Goal: Communication & Community: Answer question/provide support

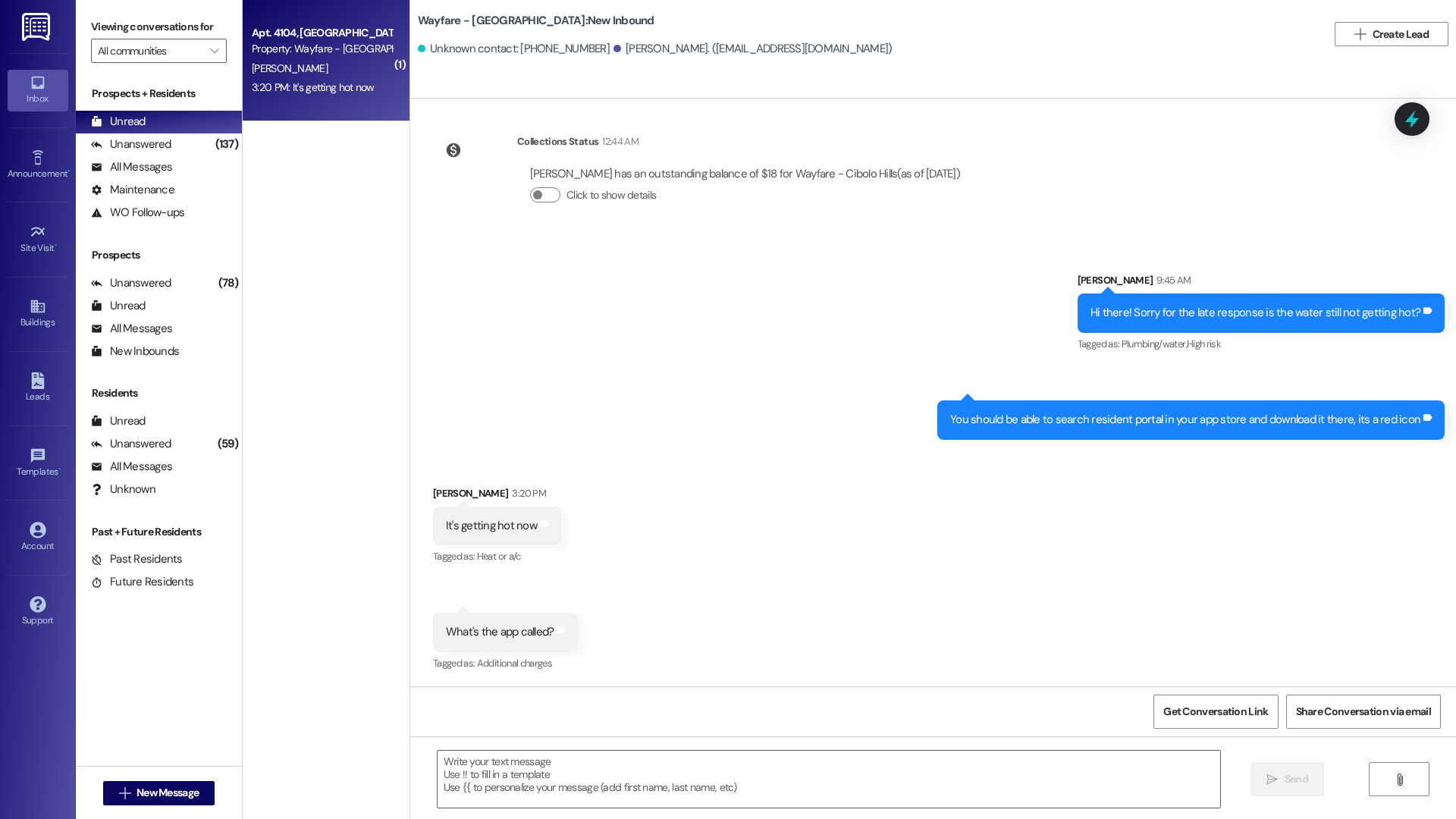
scroll to position [5087, 0]
click at [164, 788] on span "New Message" at bounding box center [168, 792] width 62 height 16
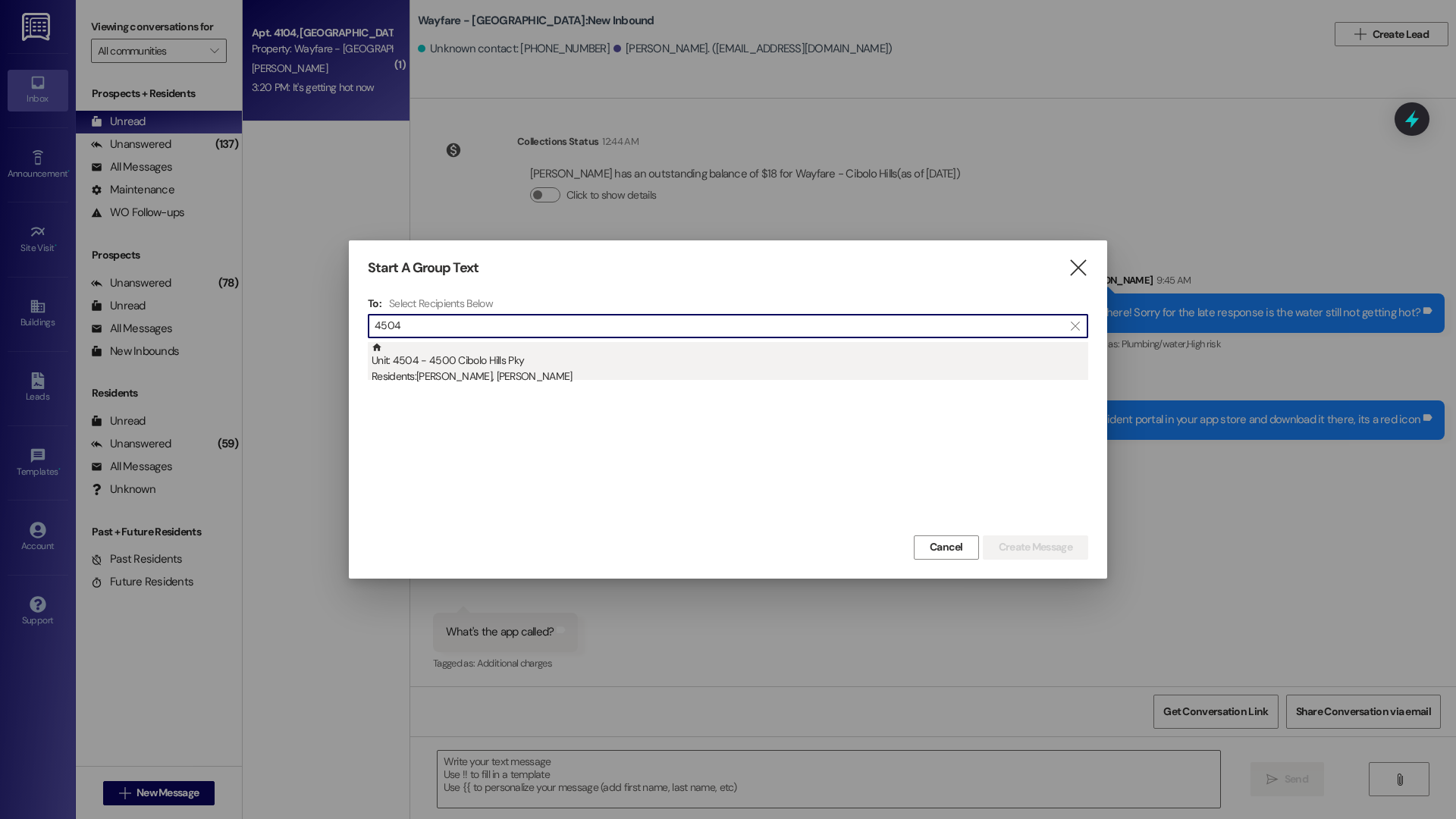
type input "4504"
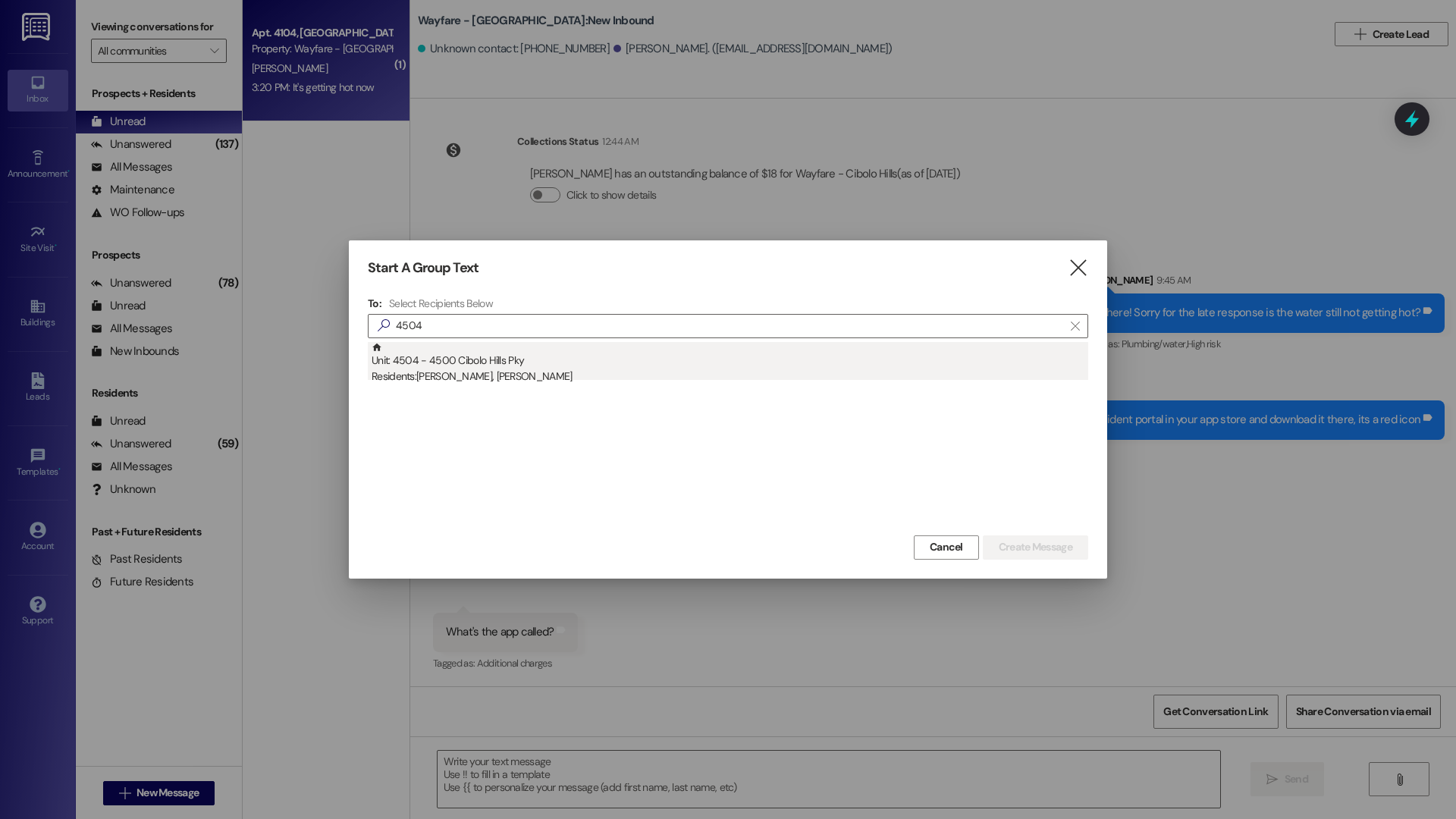
click at [445, 374] on div "Residents: Keiuna Jones, Antonio Shelton" at bounding box center [730, 376] width 716 height 16
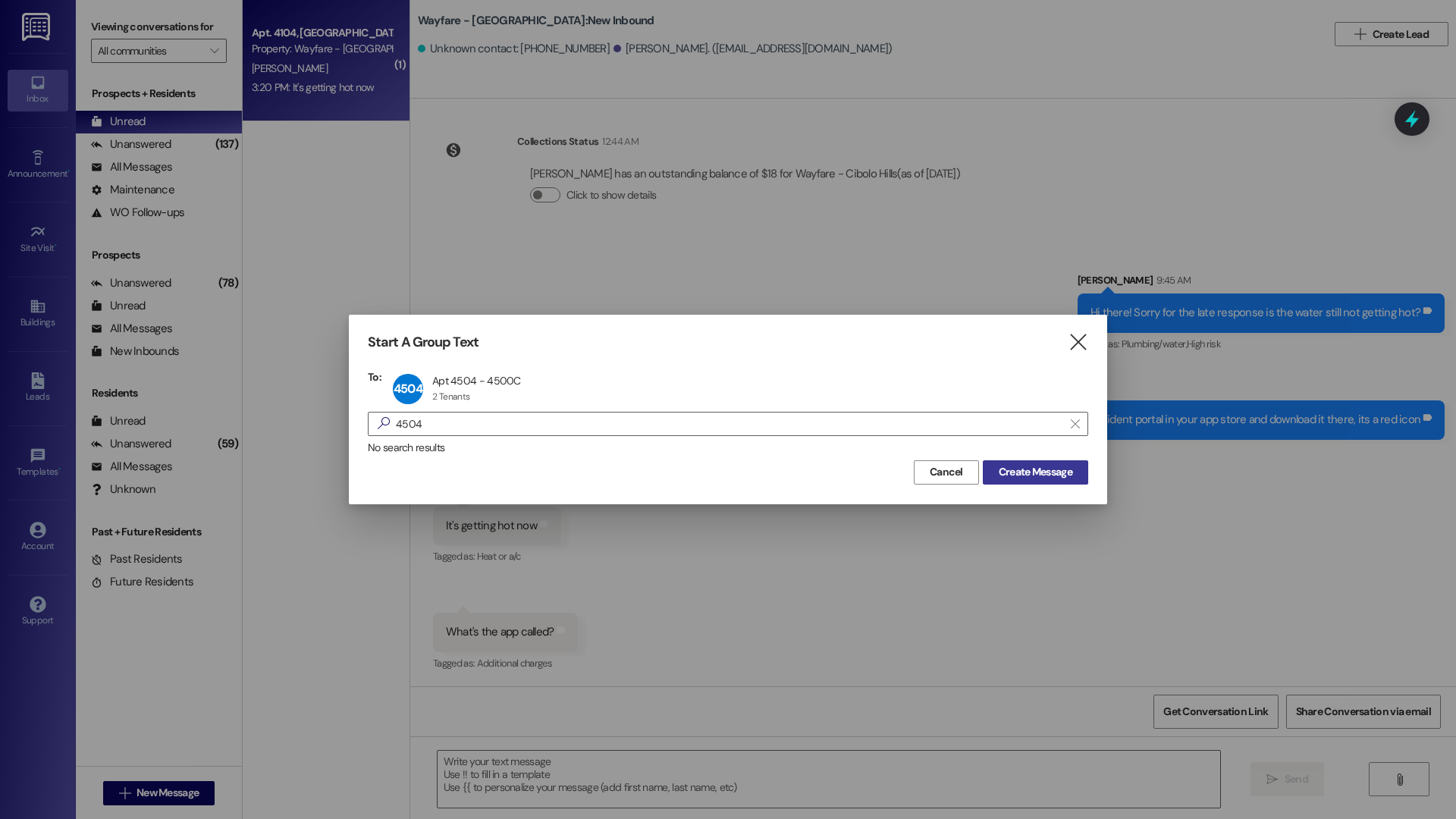
click at [1069, 482] on button "Create Message" at bounding box center [1036, 472] width 106 height 24
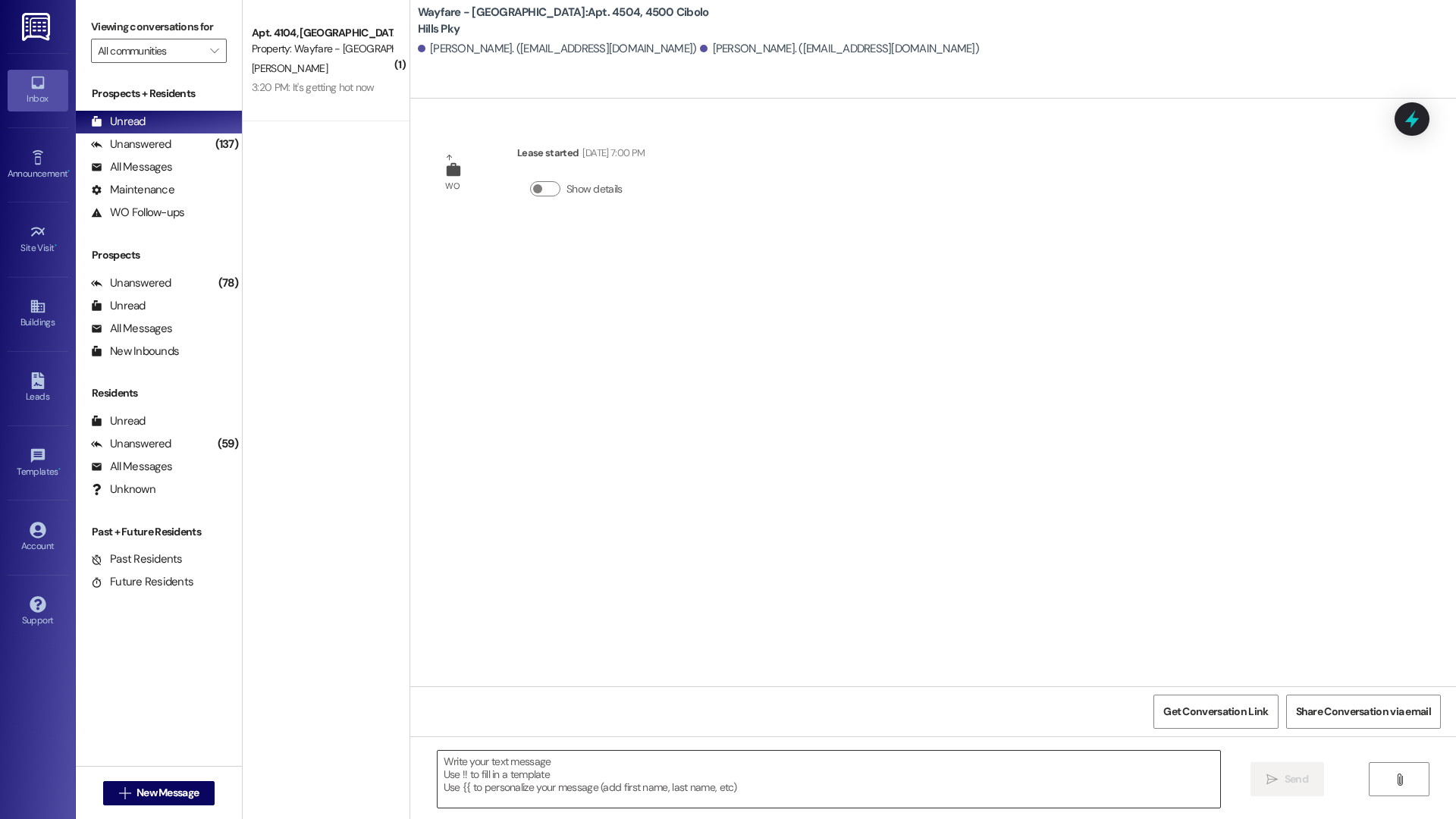
scroll to position [0, 0]
click at [895, 784] on textarea at bounding box center [829, 779] width 783 height 57
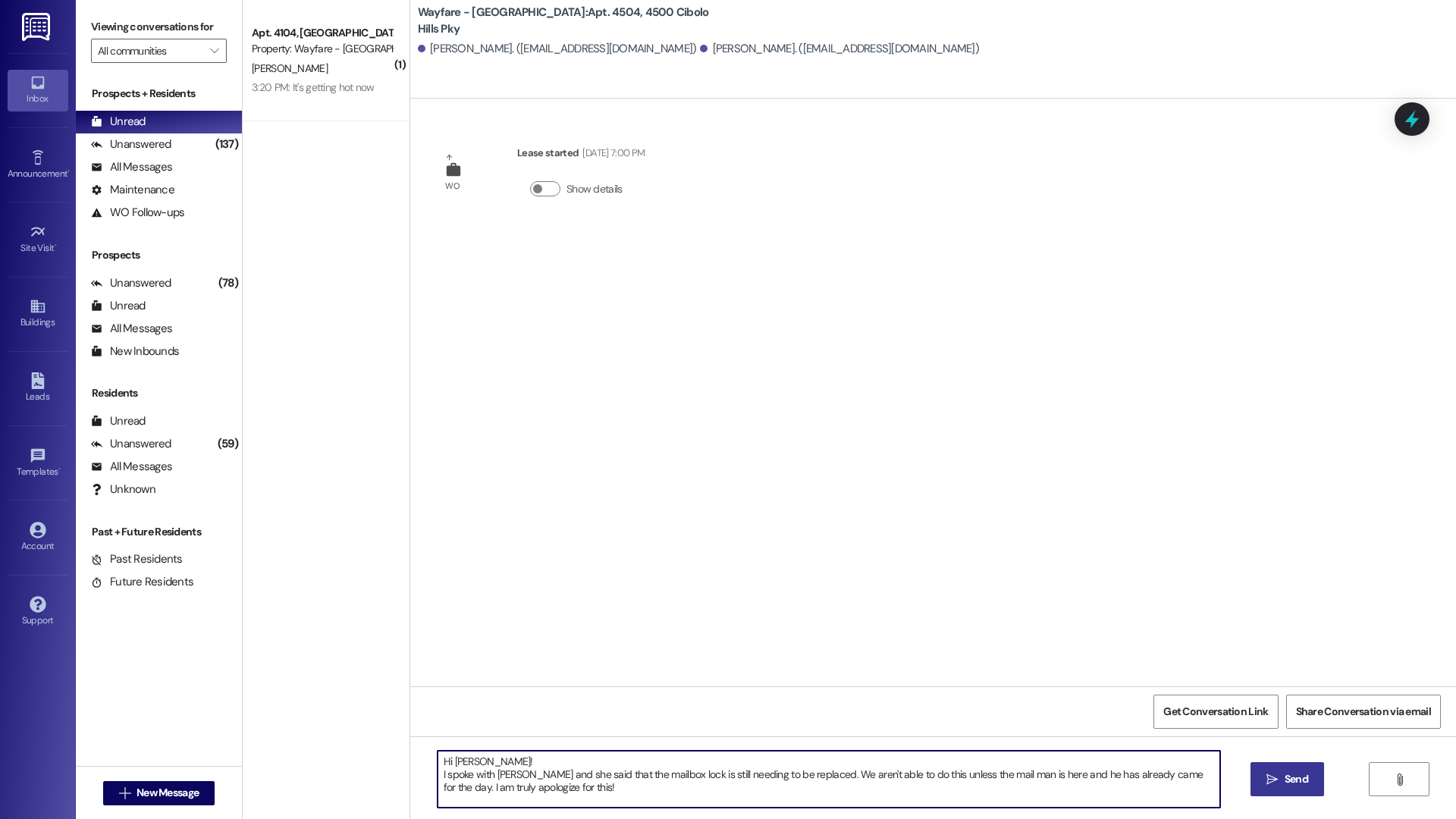
type textarea "Hi Keiuna! I spoke with Jordan and she said that the mailbox lock is still need…"
click at [1287, 771] on span "Send" at bounding box center [1297, 779] width 23 height 16
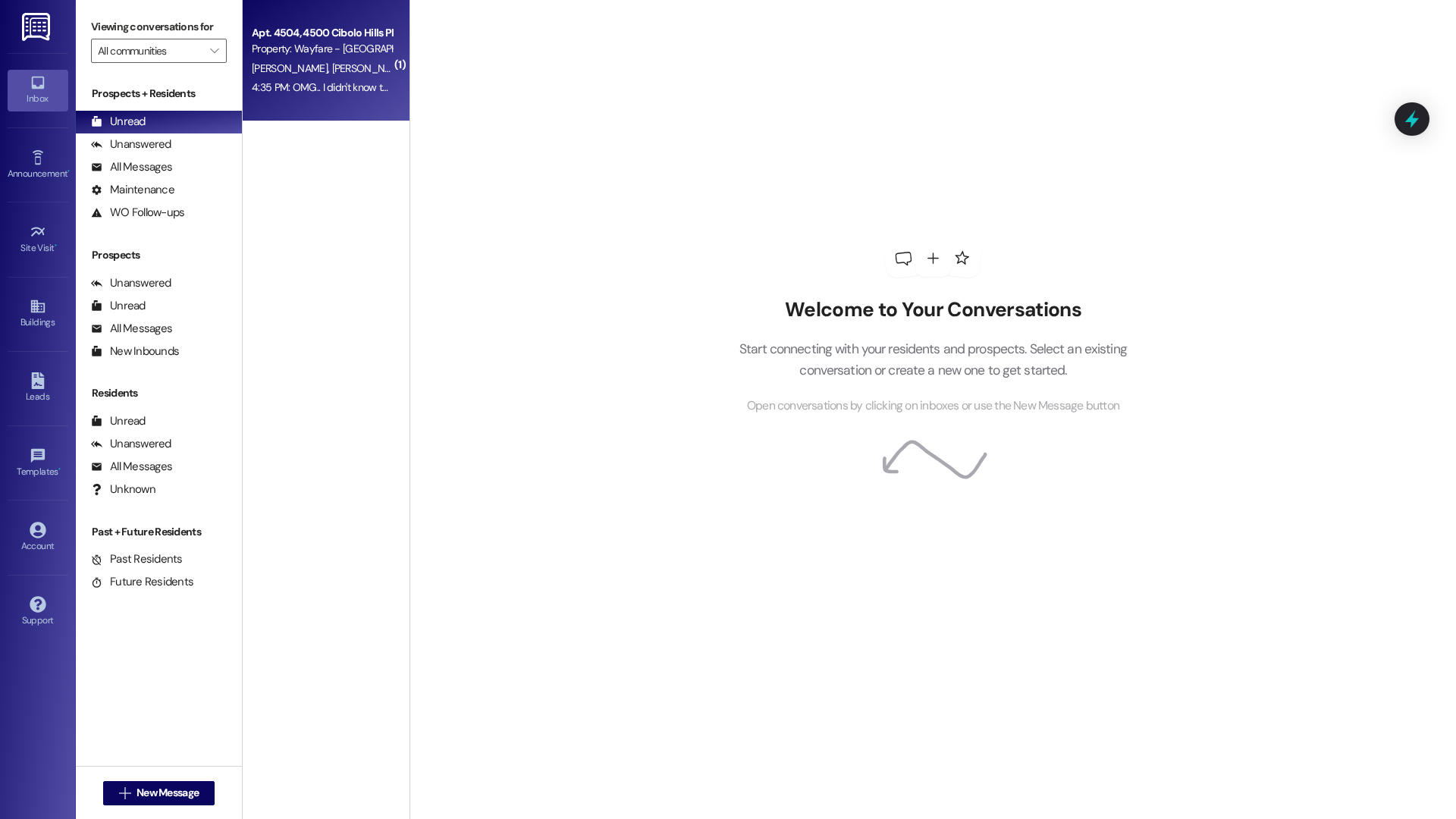
click at [275, 80] on div "4:35 PM: OMG.. I didn't know that. She just stated that she needed to get my ke…" at bounding box center [610, 87] width 717 height 13
